Goal: Task Accomplishment & Management: Complete application form

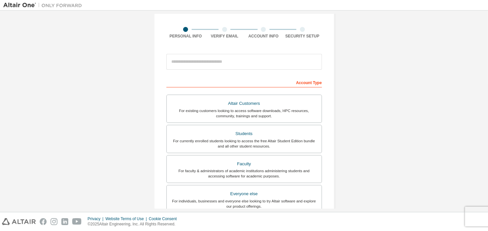
scroll to position [41, 0]
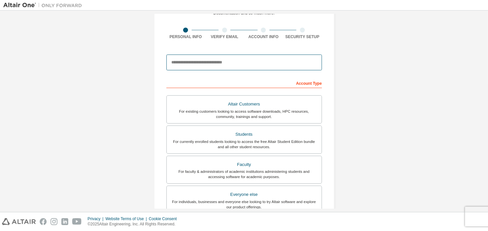
click at [228, 65] on input "email" at bounding box center [244, 62] width 156 height 16
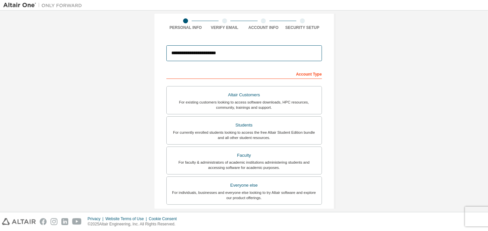
scroll to position [57, 0]
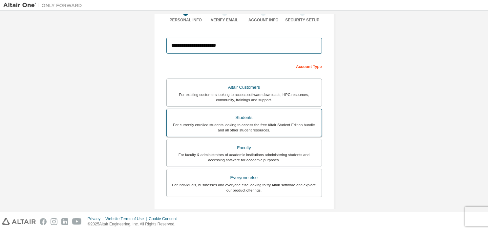
type input "**********"
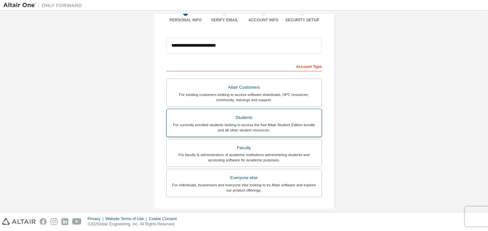
click at [277, 123] on div "For currently enrolled students looking to access the free Altair Student Editi…" at bounding box center [244, 127] width 147 height 10
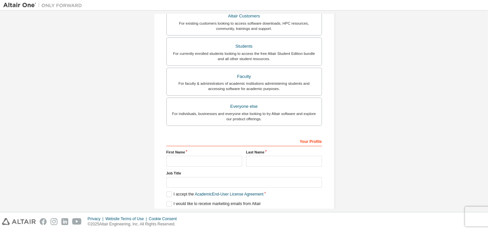
scroll to position [151, 0]
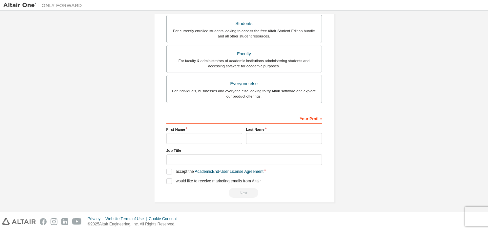
click at [201, 143] on div "Your Profile First Name Last Name Job Title Please provide State/Province to he…" at bounding box center [244, 155] width 156 height 85
click at [204, 139] on input "text" at bounding box center [204, 138] width 76 height 11
type input "*"
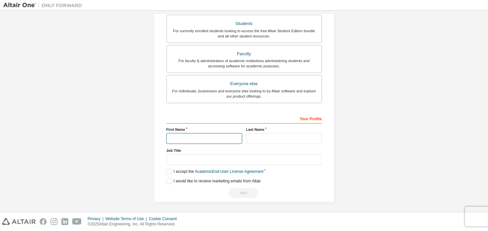
type input "*"
type input "*****"
type input "***"
click at [196, 155] on input "text" at bounding box center [244, 159] width 156 height 11
type input "*"
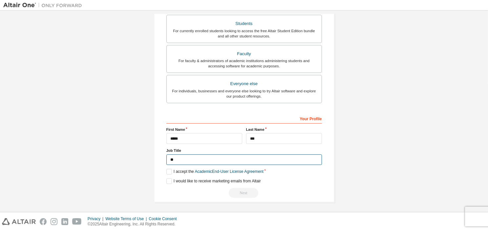
type input "*"
type input "*******"
click at [167, 171] on label "I accept the Academic End-User License Agreement" at bounding box center [214, 172] width 97 height 6
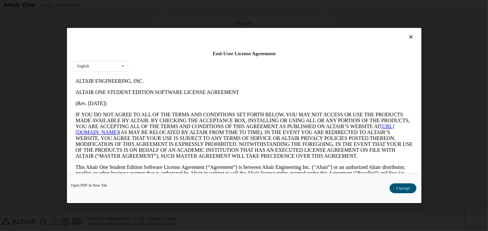
scroll to position [0, 0]
click at [396, 183] on div "Open PDF in New Tab I Accept" at bounding box center [244, 188] width 354 height 30
click at [397, 184] on button "I Accept" at bounding box center [402, 188] width 27 height 10
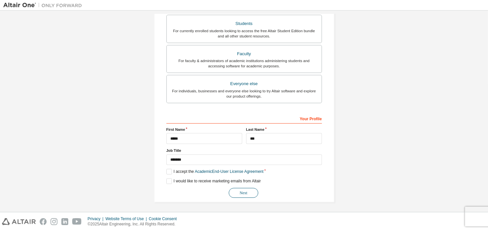
click at [247, 193] on button "Next" at bounding box center [244, 193] width 30 height 10
